Goal: Transaction & Acquisition: Download file/media

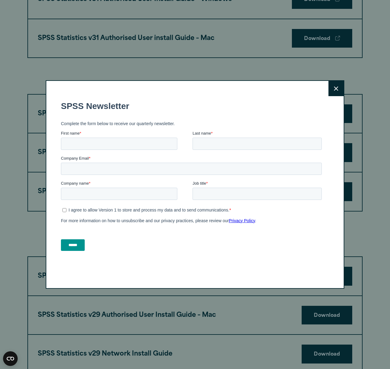
scroll to position [354, 0]
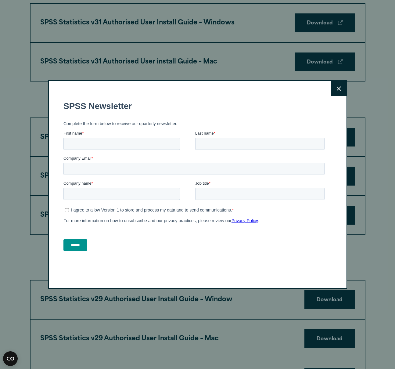
click at [339, 88] on button "Close" at bounding box center [338, 88] width 15 height 15
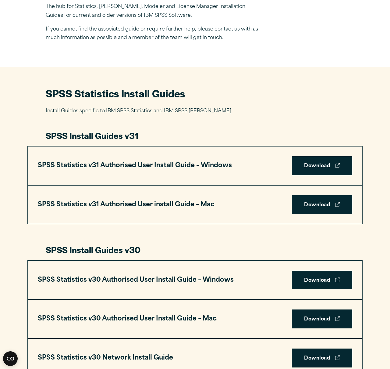
scroll to position [215, 0]
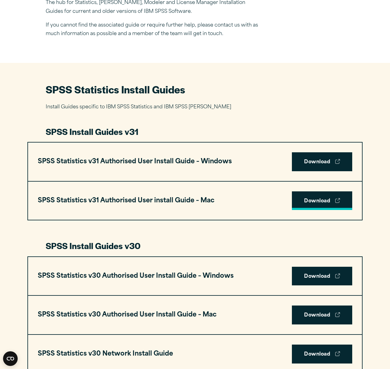
click at [316, 200] on link "Download" at bounding box center [322, 200] width 60 height 19
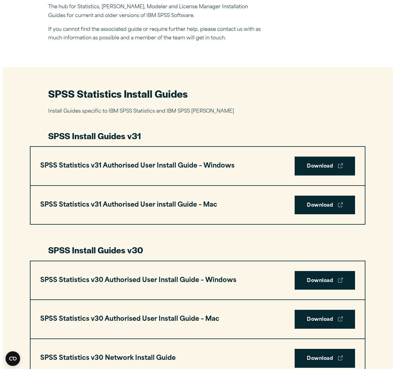
scroll to position [242, 0]
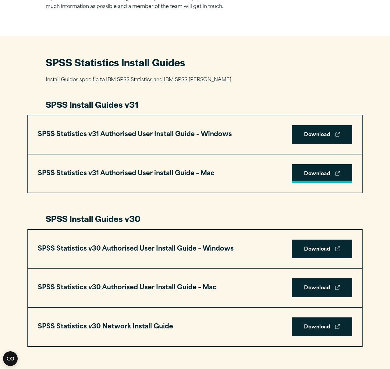
click at [329, 168] on link "Download" at bounding box center [322, 173] width 60 height 19
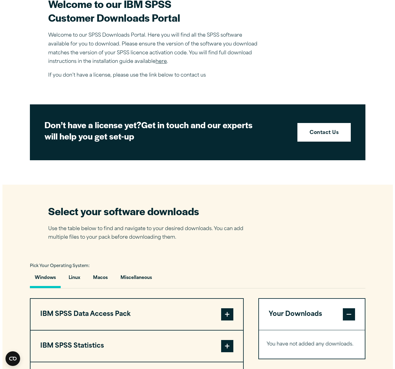
scroll to position [376, 0]
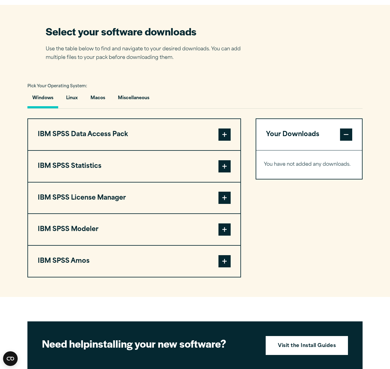
click at [223, 171] on span at bounding box center [225, 166] width 12 height 12
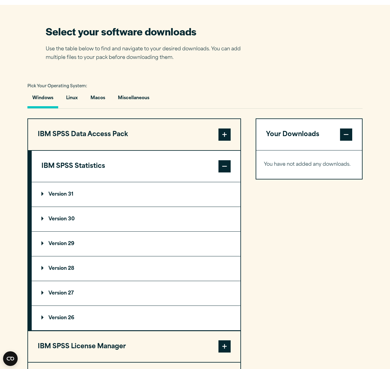
click at [66, 194] on p "Version 31" at bounding box center [57, 194] width 32 height 5
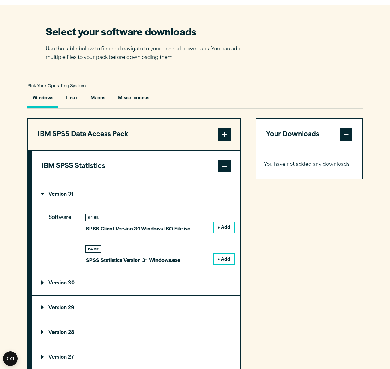
click at [78, 198] on summary "Version 31" at bounding box center [136, 194] width 209 height 24
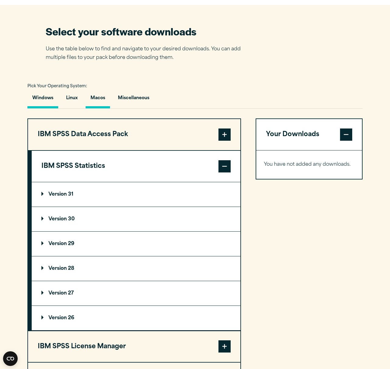
click at [100, 99] on button "Macos" at bounding box center [98, 99] width 24 height 17
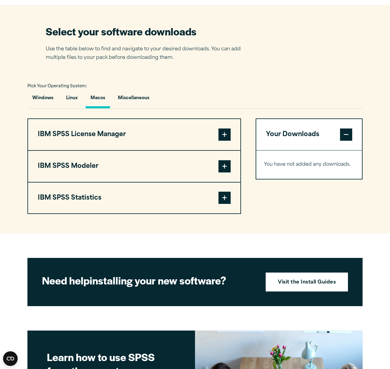
click at [227, 199] on span at bounding box center [225, 197] width 12 height 12
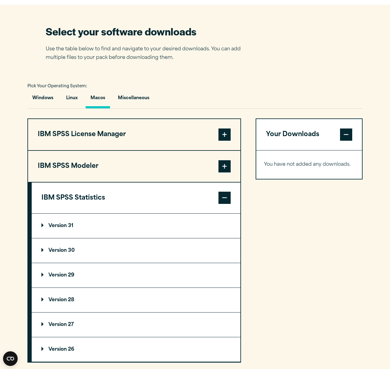
click at [66, 225] on p "Version 31" at bounding box center [57, 225] width 32 height 5
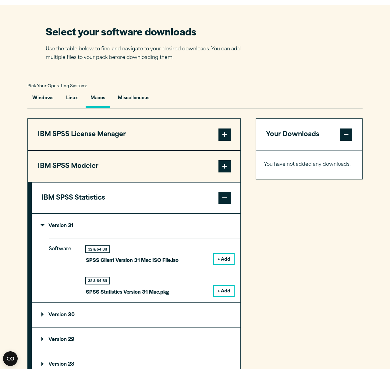
click at [227, 295] on button "+ Add" at bounding box center [224, 290] width 20 height 10
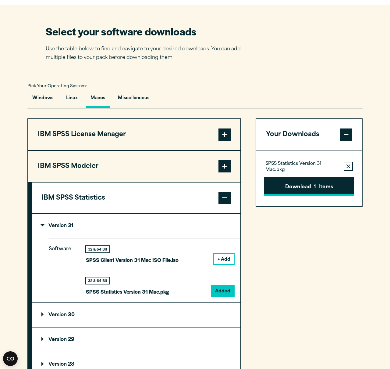
click at [309, 191] on button "Download 1 Items" at bounding box center [309, 186] width 91 height 19
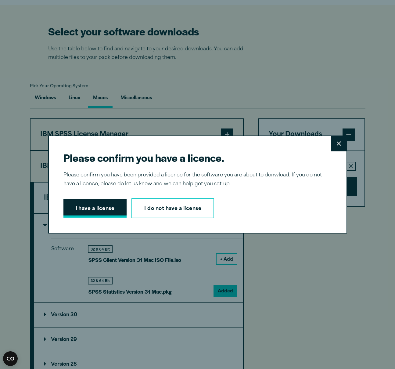
click at [98, 210] on button "I have a license" at bounding box center [94, 208] width 63 height 19
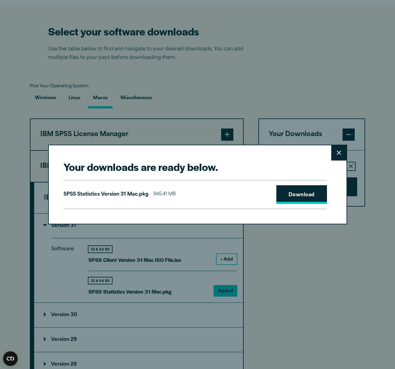
click at [278, 195] on link "Download" at bounding box center [301, 194] width 51 height 19
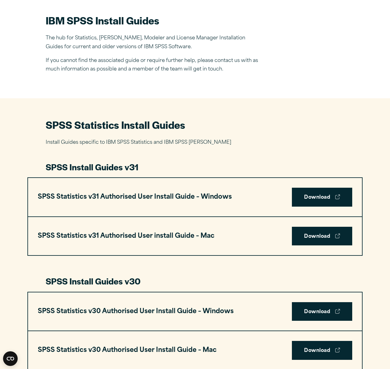
scroll to position [297, 0]
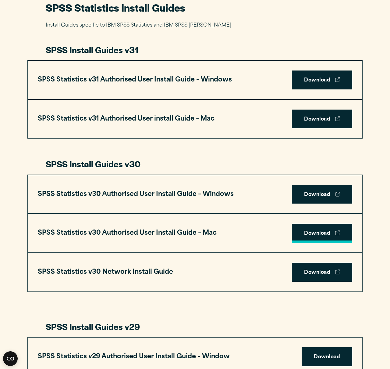
click at [309, 229] on link "Download" at bounding box center [322, 232] width 60 height 19
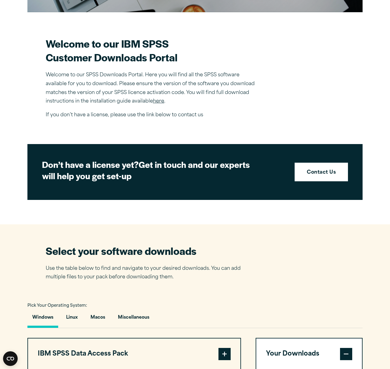
scroll to position [368, 0]
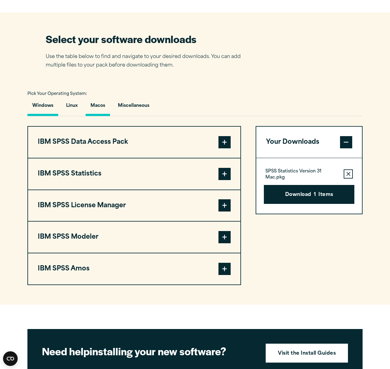
click at [87, 103] on button "Macos" at bounding box center [98, 106] width 24 height 17
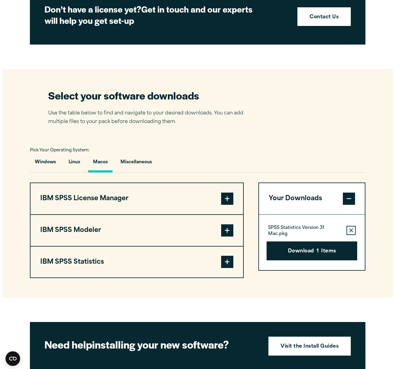
scroll to position [460, 0]
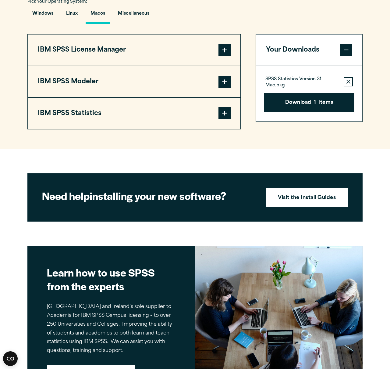
click at [225, 119] on span at bounding box center [225, 113] width 12 height 12
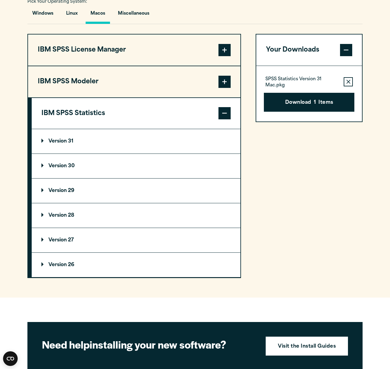
click at [58, 168] on p "Version 30" at bounding box center [57, 165] width 33 height 5
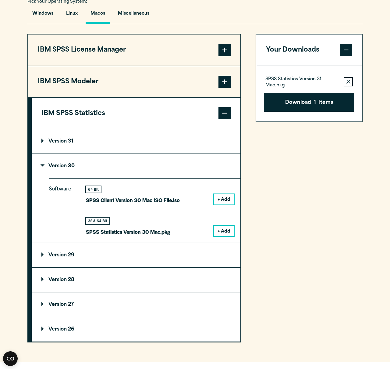
click at [218, 235] on button "+ Add" at bounding box center [224, 231] width 20 height 10
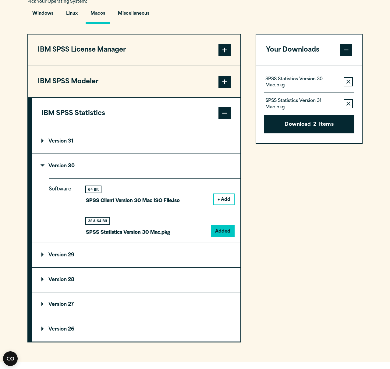
click at [355, 100] on div "SPSS Statistics Version 30 Mac.pkg Remove this item from your software download…" at bounding box center [309, 104] width 106 height 77
click at [349, 104] on icon "button" at bounding box center [349, 104] width 4 height 4
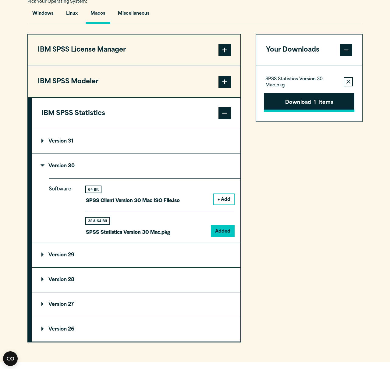
click at [295, 103] on button "Download 1 Items" at bounding box center [309, 102] width 91 height 19
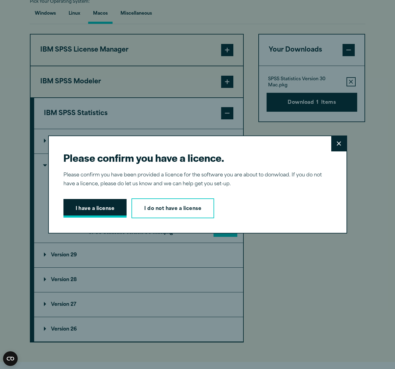
click at [109, 210] on button "I have a license" at bounding box center [94, 208] width 63 height 19
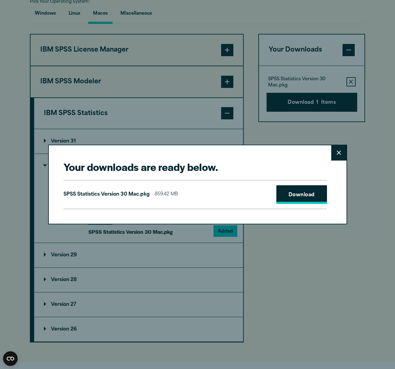
click at [304, 195] on link "Download" at bounding box center [301, 194] width 51 height 19
